Goal: Task Accomplishment & Management: Use online tool/utility

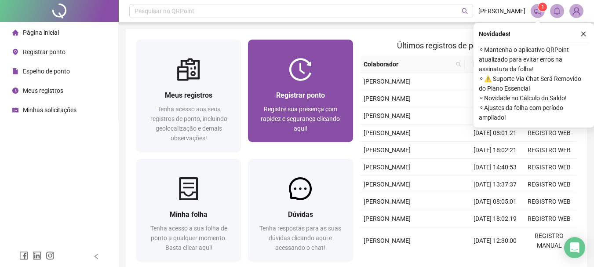
click at [295, 105] on span "Registre sua presença com rapidez e segurança clicando aqui!" at bounding box center [300, 118] width 79 height 26
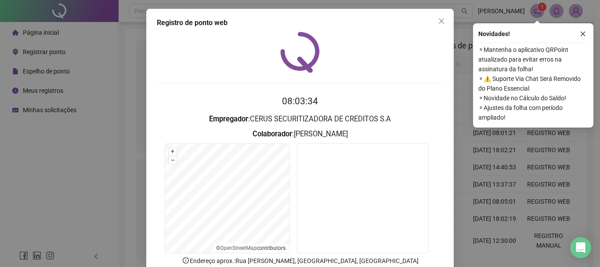
scroll to position [57, 0]
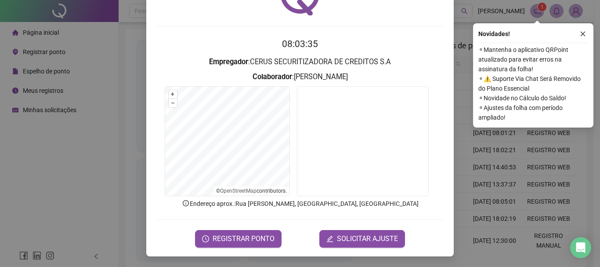
click at [251, 239] on span "REGISTRAR PONTO" at bounding box center [244, 238] width 62 height 11
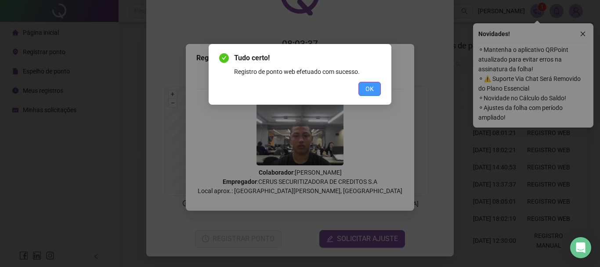
click at [368, 92] on span "OK" at bounding box center [370, 89] width 8 height 10
